Goal: Navigation & Orientation: Find specific page/section

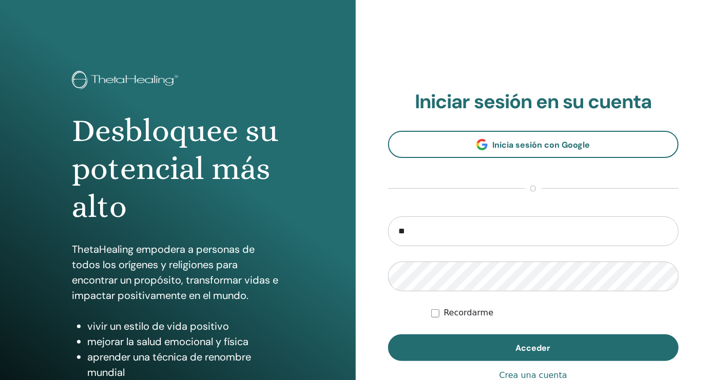
type input "**********"
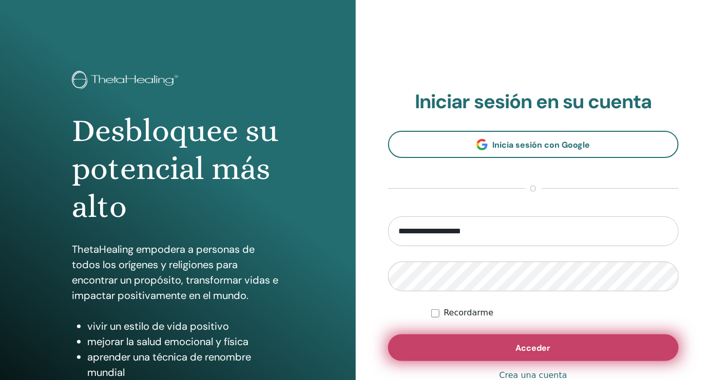
click at [527, 348] on span "Acceder" at bounding box center [533, 348] width 35 height 11
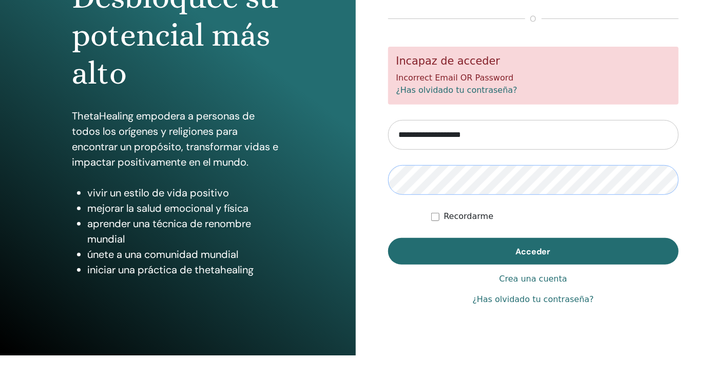
scroll to position [112, 0]
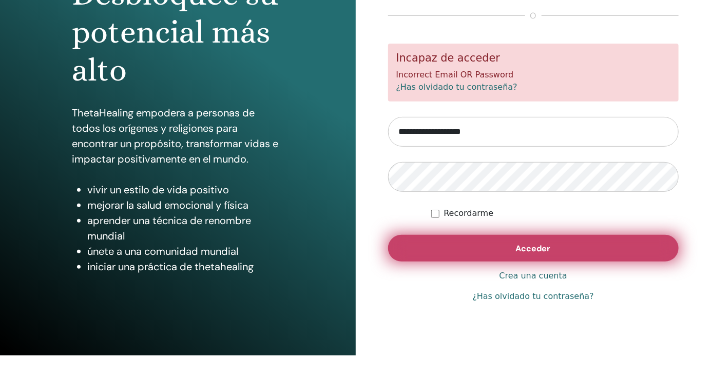
click at [574, 276] on button "Acceder" at bounding box center [533, 273] width 291 height 27
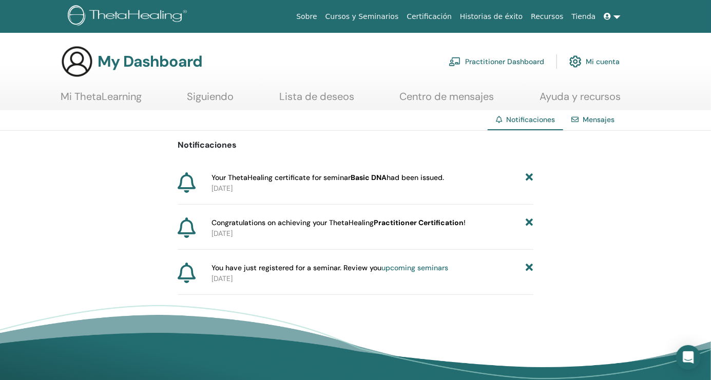
click at [597, 120] on link "Mensajes" at bounding box center [598, 119] width 32 height 9
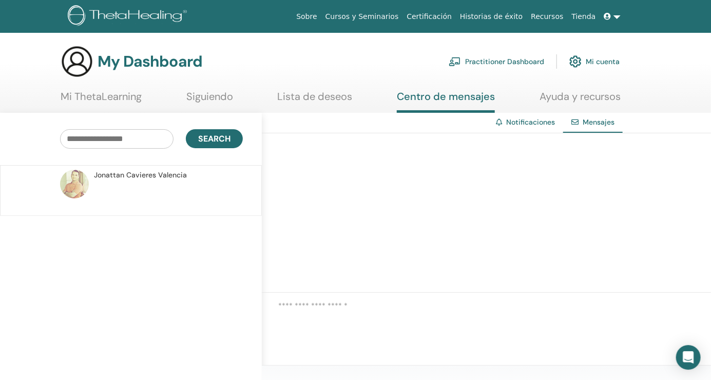
click at [149, 170] on span "Jonattan Cavieres Valencia" at bounding box center [140, 175] width 93 height 11
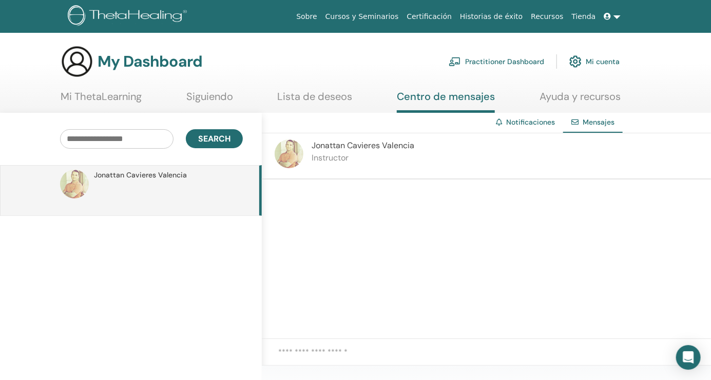
click at [521, 119] on link "Notificaciones" at bounding box center [530, 121] width 49 height 9
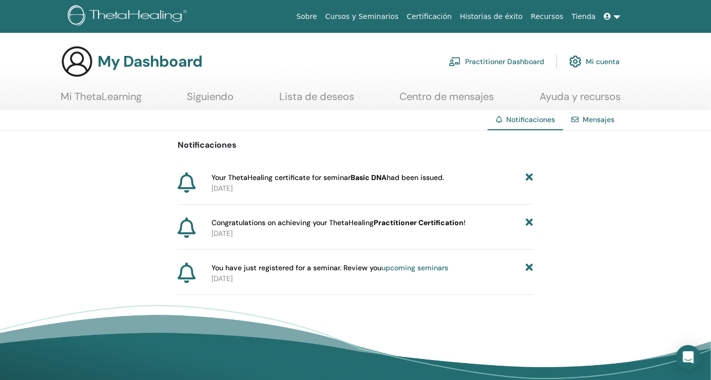
click at [127, 99] on link "Mi ThetaLearning" at bounding box center [101, 100] width 81 height 20
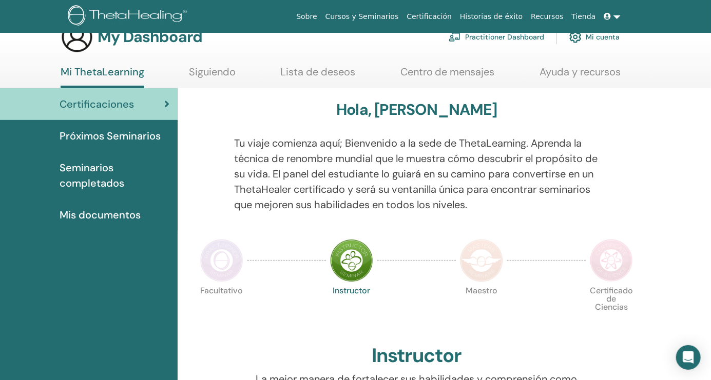
scroll to position [23, 0]
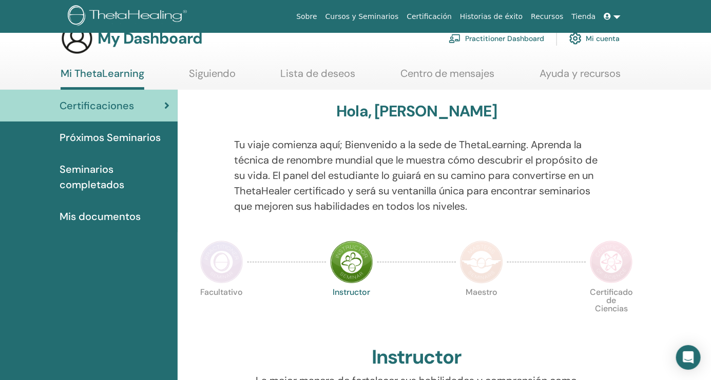
click at [89, 140] on span "Próximos Seminarios" at bounding box center [110, 137] width 101 height 15
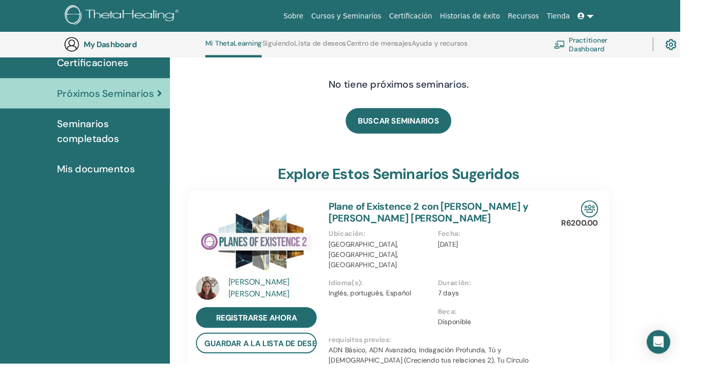
scroll to position [92, 0]
